Goal: Task Accomplishment & Management: Use online tool/utility

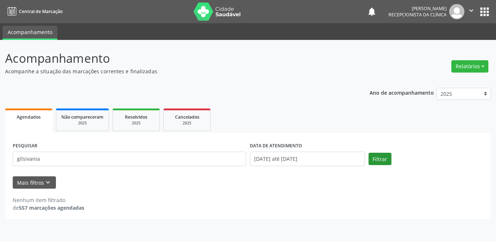
type input "gilsivania"
click at [388, 161] on button "Filtrar" at bounding box center [379, 159] width 23 height 12
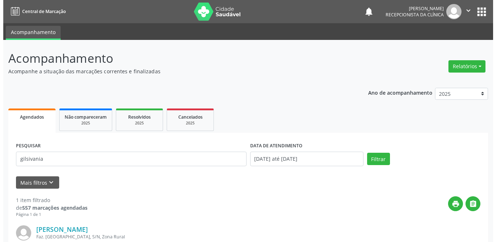
scroll to position [86, 0]
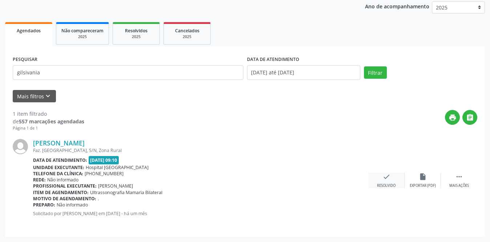
click at [382, 175] on icon "check" at bounding box center [386, 177] width 8 height 8
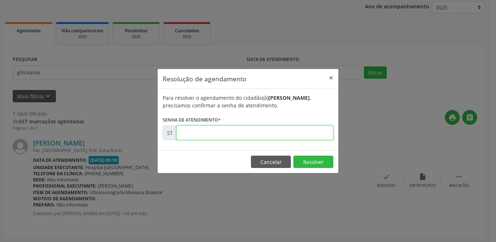
click at [204, 135] on input "text" at bounding box center [254, 133] width 157 height 15
type input "00017769"
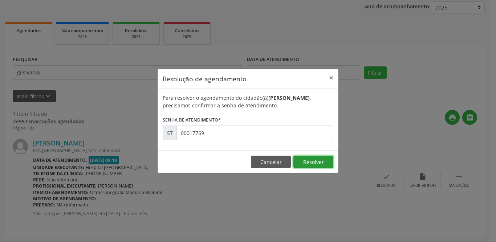
click at [307, 162] on button "Resolver" at bounding box center [313, 162] width 40 height 12
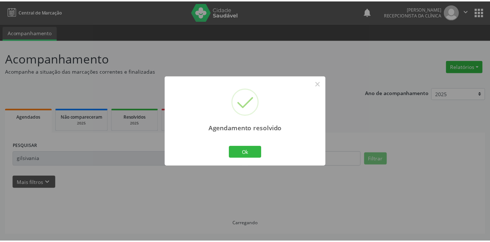
scroll to position [0, 0]
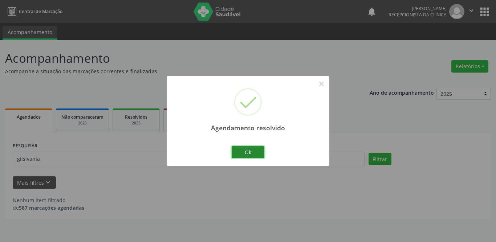
click at [244, 157] on button "Ok" at bounding box center [248, 152] width 33 height 12
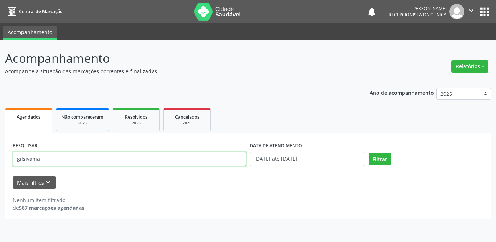
drag, startPoint x: 106, startPoint y: 159, endPoint x: 0, endPoint y: 158, distance: 105.6
click at [0, 158] on div "Acompanhamento Acompanhe a situação das marcações correntes e finalizadas Relat…" at bounding box center [248, 141] width 496 height 202
type input "sebastiao"
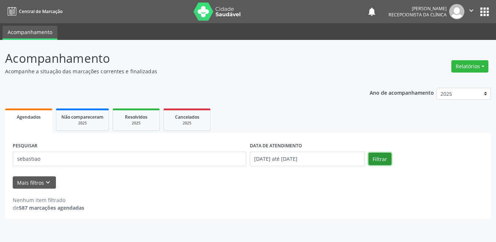
click at [376, 159] on button "Filtrar" at bounding box center [379, 159] width 23 height 12
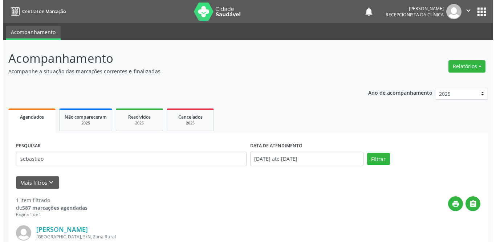
scroll to position [86, 0]
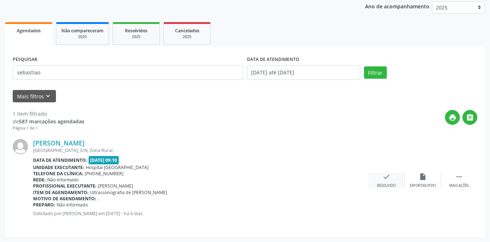
click at [388, 184] on div "Resolvido" at bounding box center [386, 185] width 19 height 5
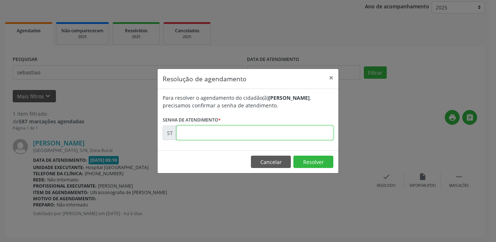
click at [195, 135] on input "text" at bounding box center [254, 133] width 157 height 15
type input "00023304"
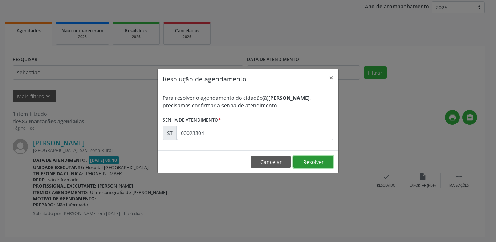
click at [307, 156] on button "Resolver" at bounding box center [313, 162] width 40 height 12
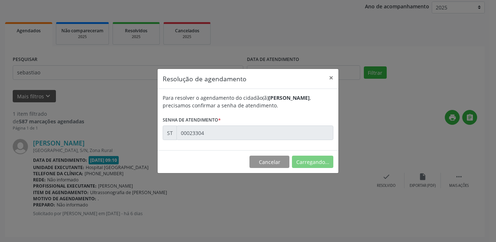
scroll to position [0, 0]
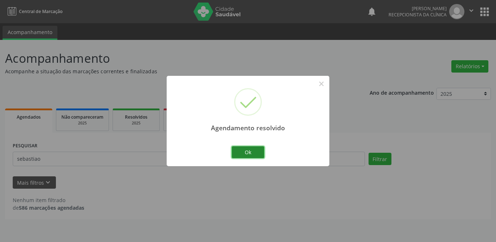
click at [253, 154] on button "Ok" at bounding box center [248, 152] width 33 height 12
